Goal: Information Seeking & Learning: Learn about a topic

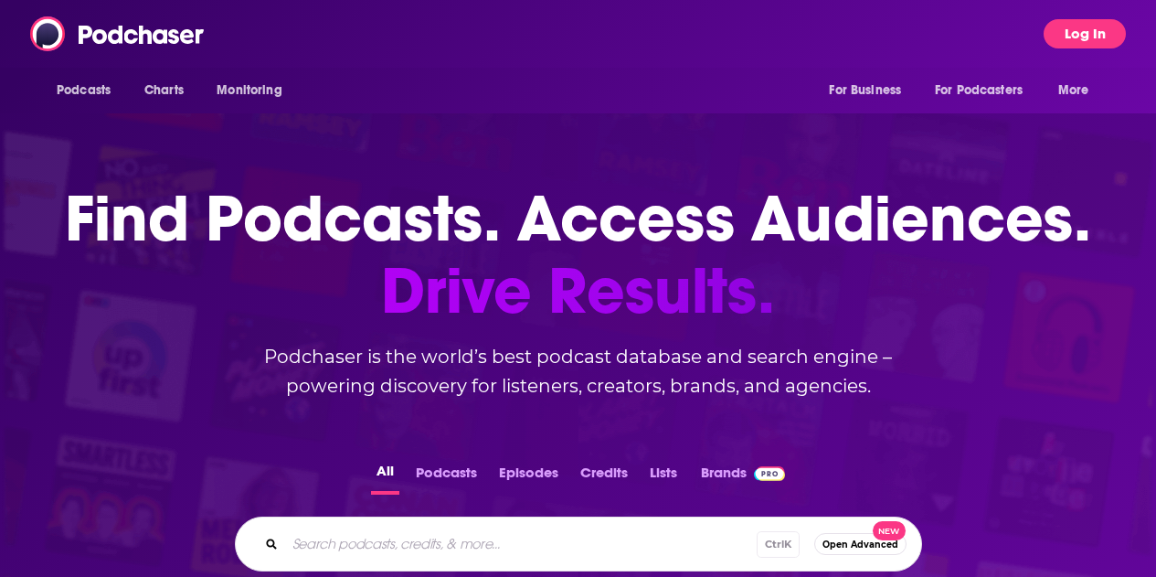
click at [1097, 33] on button "Log In" at bounding box center [1085, 33] width 82 height 29
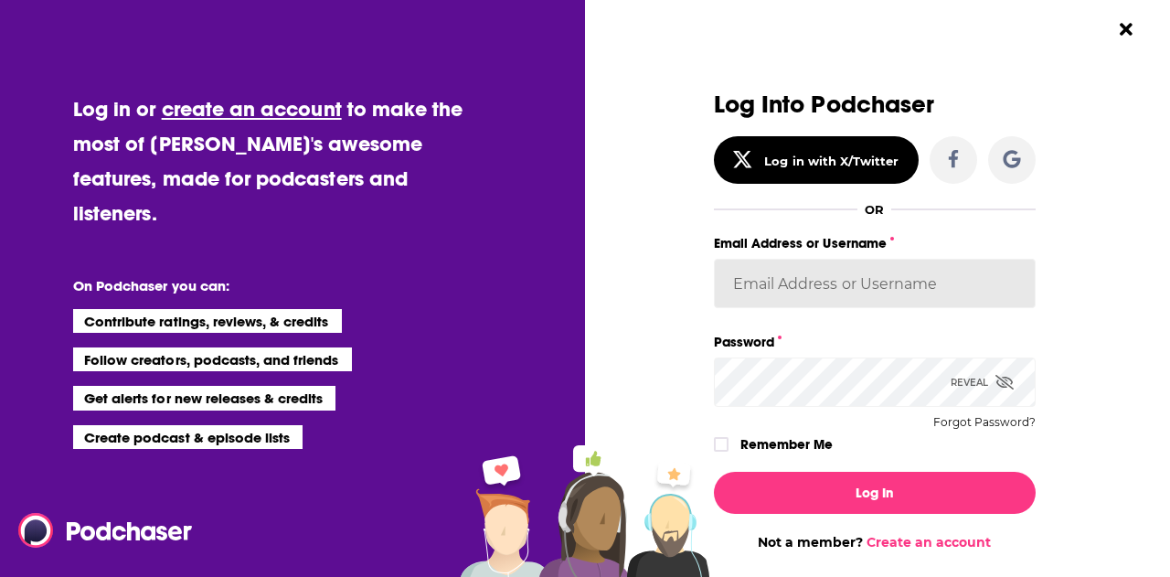
click at [760, 282] on input "Email Address or Username" at bounding box center [875, 283] width 322 height 49
type input "gmalloy"
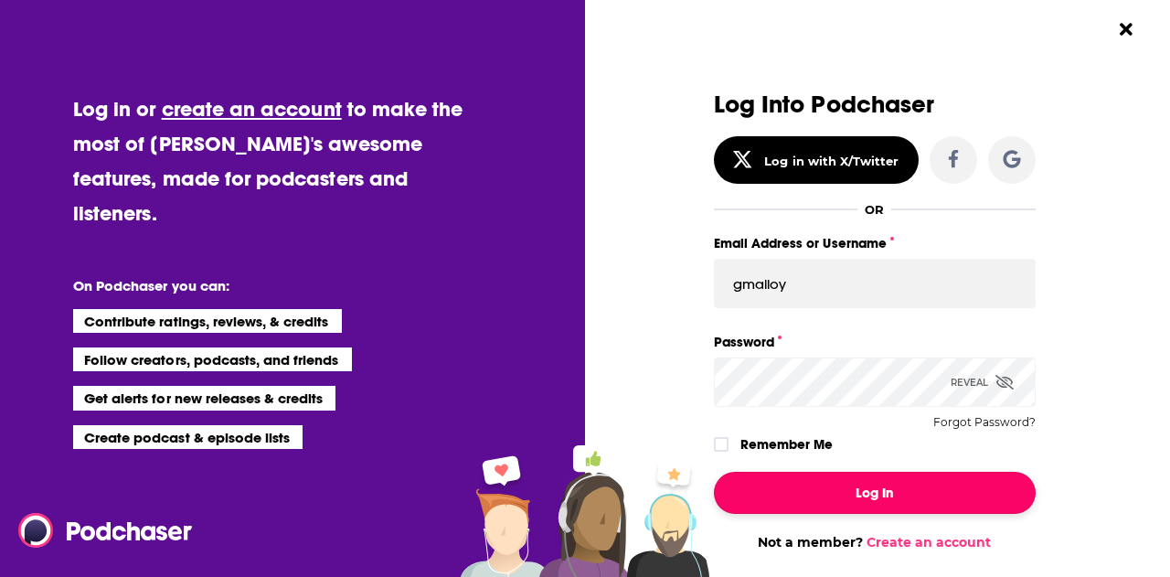
click at [859, 494] on button "Log In" at bounding box center [875, 493] width 322 height 42
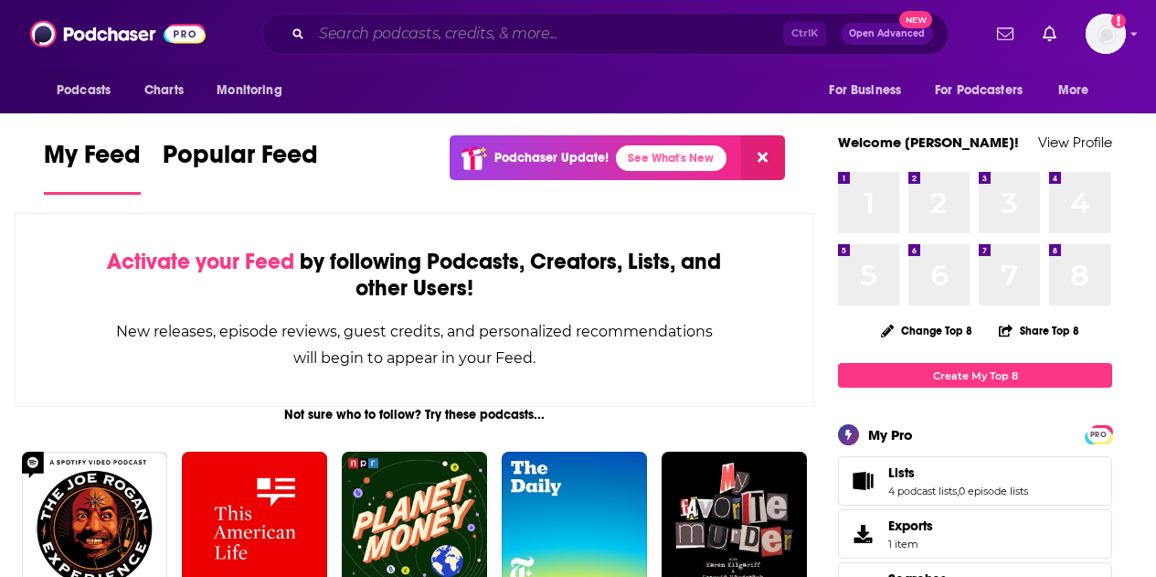
click at [416, 27] on input "Search podcasts, credits, & more..." at bounding box center [548, 33] width 472 height 29
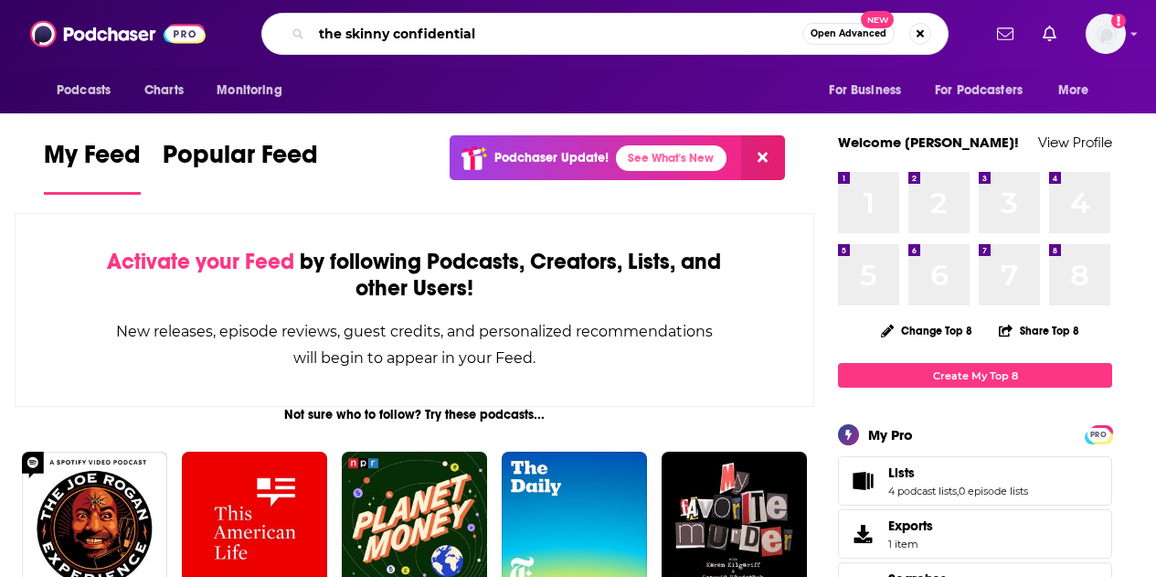
type input "the skinny confidential"
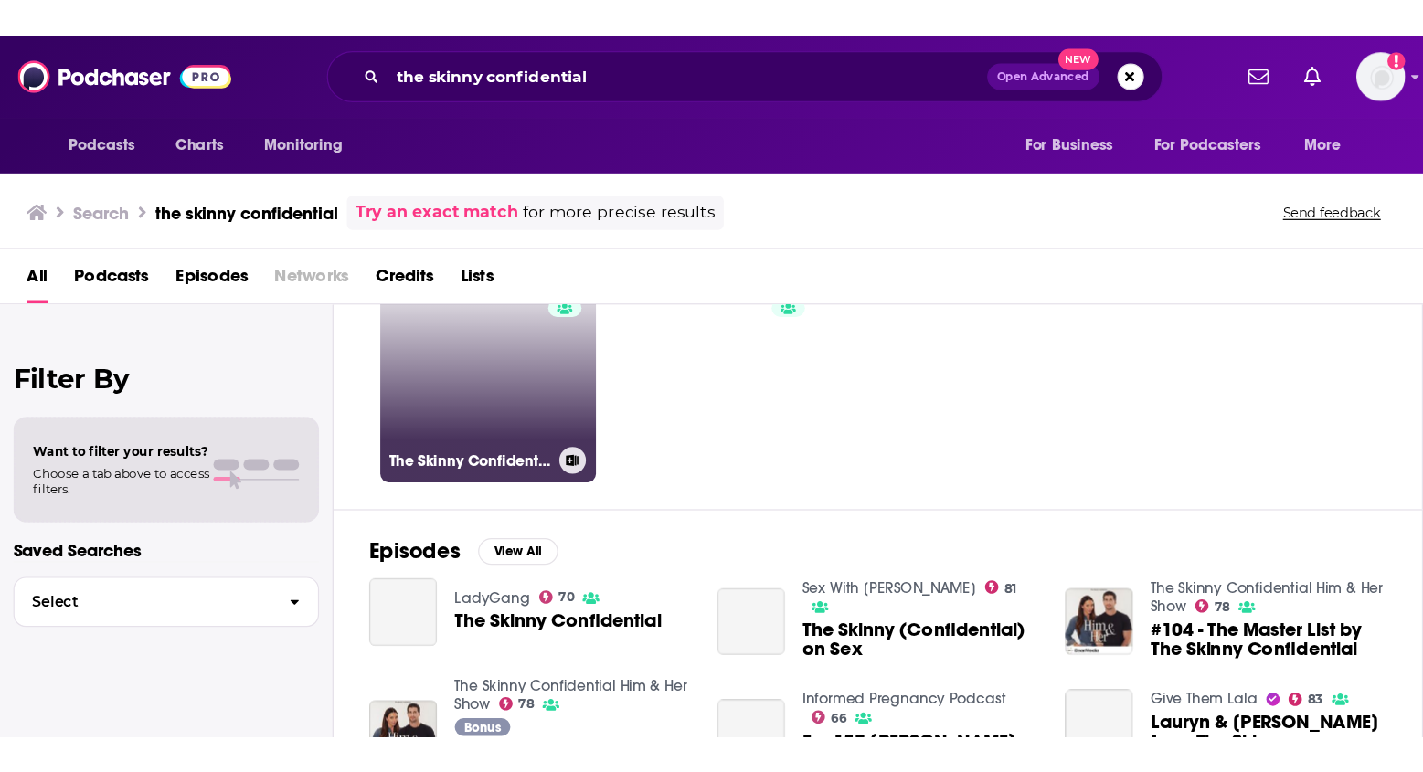
scroll to position [91, 0]
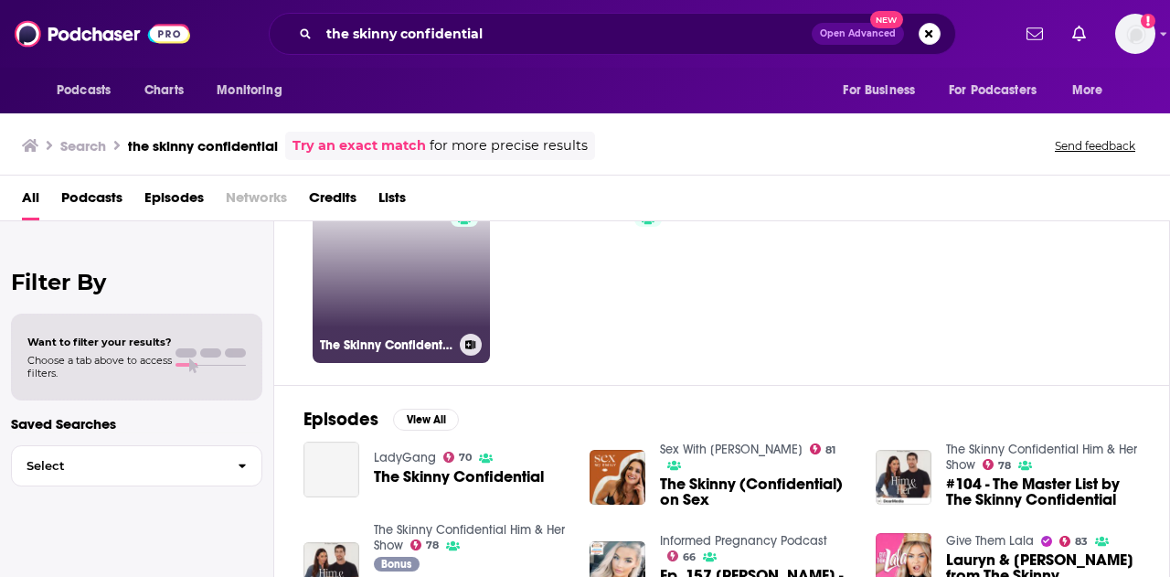
click at [370, 262] on link "78 The Skinny Confidential Him & Her Show" at bounding box center [401, 274] width 177 height 177
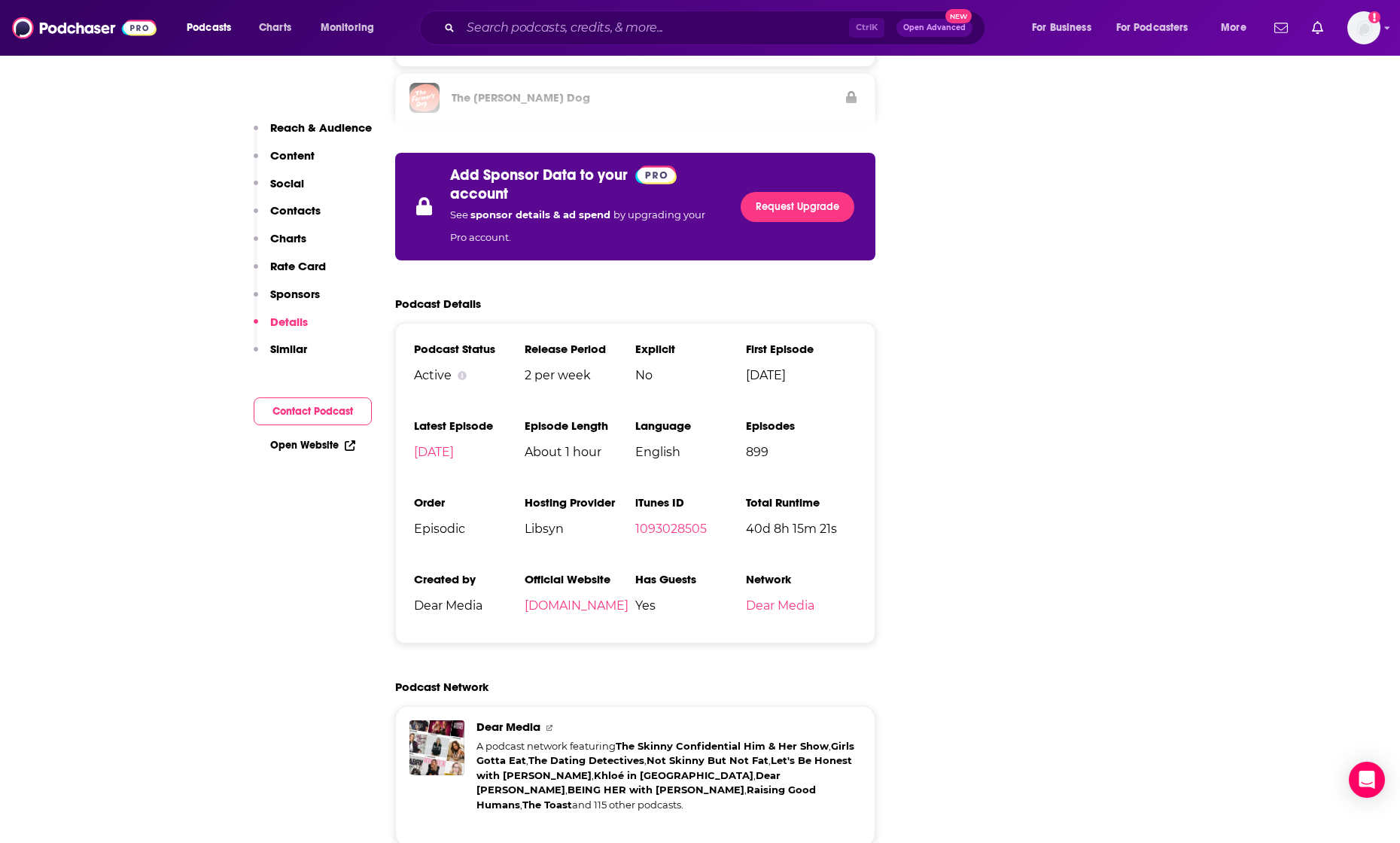
scroll to position [2764, 0]
